Goal: Check status: Check status

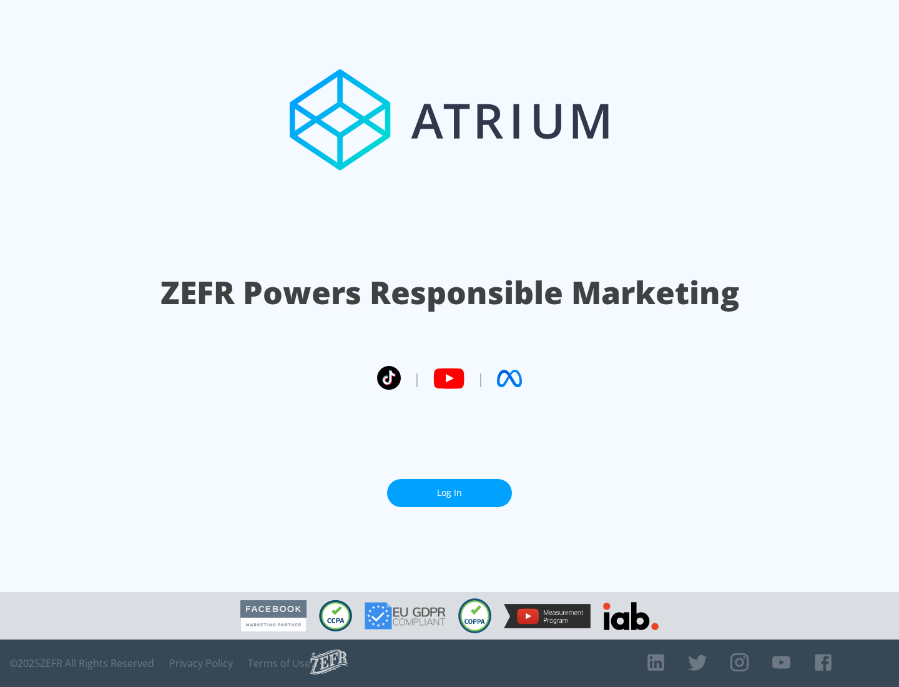
click at [450, 493] on link "Log In" at bounding box center [449, 493] width 125 height 28
